Goal: Task Accomplishment & Management: Manage account settings

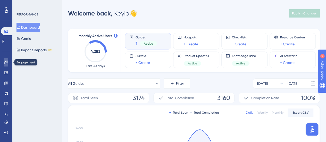
click at [6, 61] on icon at bounding box center [6, 62] width 4 height 4
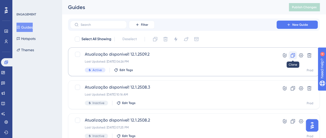
click at [292, 54] on icon at bounding box center [293, 55] width 4 height 4
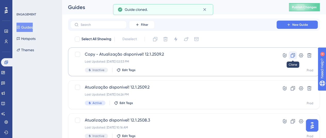
click at [292, 51] on button at bounding box center [293, 55] width 8 height 8
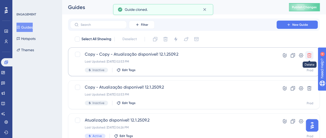
click at [310, 54] on icon at bounding box center [309, 55] width 5 height 5
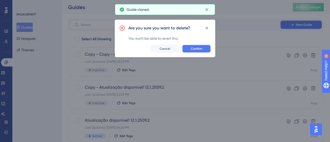
click at [193, 49] on span "Confirm" at bounding box center [196, 49] width 11 height 4
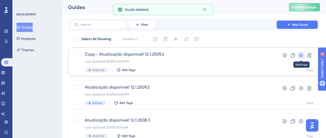
click at [303, 57] on icon at bounding box center [301, 55] width 5 height 5
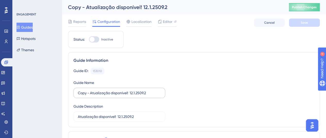
scroll to position [26, 0]
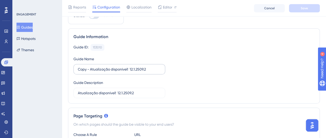
click at [150, 73] on label "Copy - Atualização disponível! 12.1.2509.2" at bounding box center [119, 69] width 92 height 10
click at [150, 72] on input "Copy - Atualização disponível! 12.1.2509.2" at bounding box center [119, 70] width 83 height 6
drag, startPoint x: 150, startPoint y: 70, endPoint x: 73, endPoint y: 70, distance: 77.1
click at [73, 70] on div "Guide Information Guide ID: 153010 Copy Guide Name Copy - Atualização disponíve…" at bounding box center [194, 65] width 252 height 75
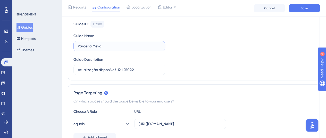
scroll to position [52, 0]
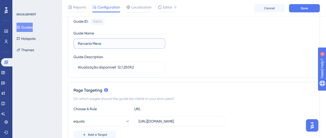
drag, startPoint x: 108, startPoint y: 45, endPoint x: 46, endPoint y: 45, distance: 62.4
type input "Parceria Mevo"
drag, startPoint x: 154, startPoint y: 66, endPoint x: 54, endPoint y: 70, distance: 100.4
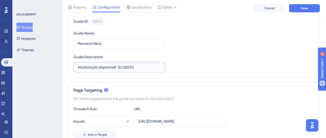
paste input "Parceria Mevo"
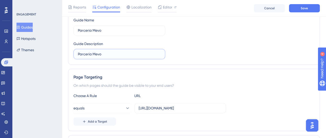
scroll to position [0, 0]
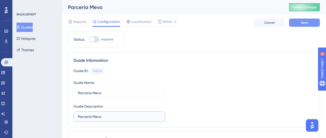
type input "Parceria Mevo"
click at [306, 22] on span "Save" at bounding box center [304, 23] width 7 height 4
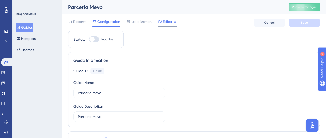
click at [167, 25] on div "Editor" at bounding box center [167, 23] width 19 height 8
